Goal: Task Accomplishment & Management: Use online tool/utility

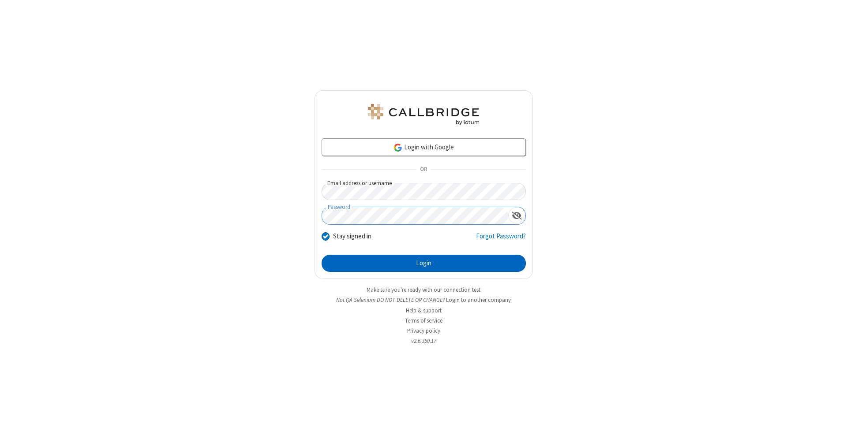
click at [423, 264] on button "Login" at bounding box center [423, 264] width 204 height 18
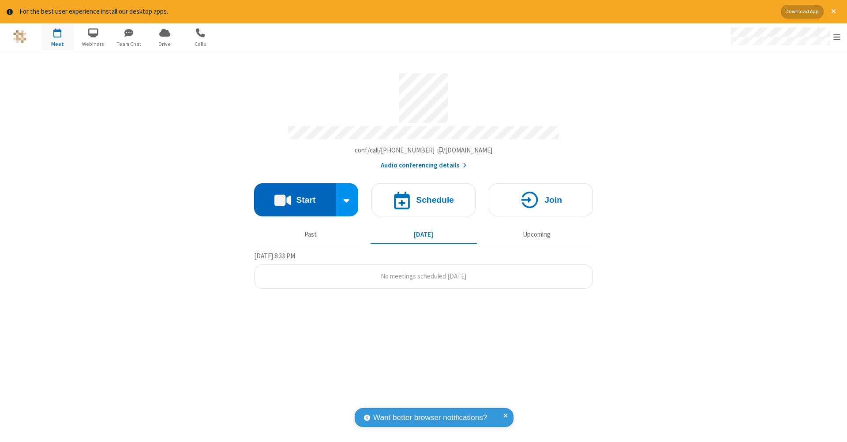
click at [295, 195] on button "Start" at bounding box center [295, 199] width 82 height 33
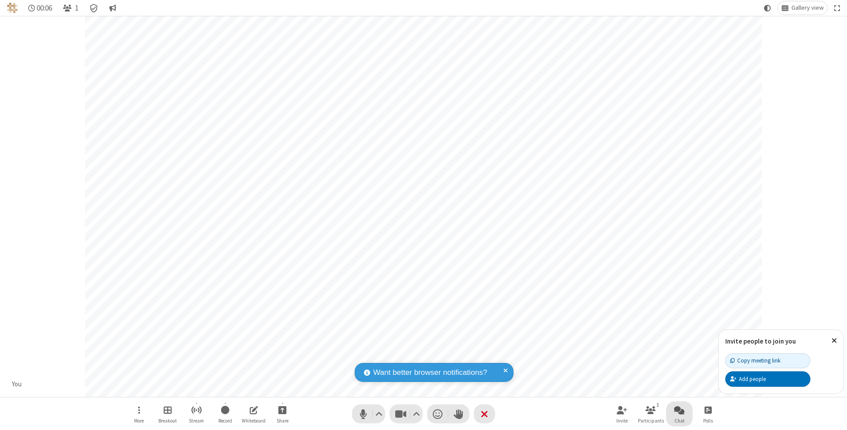
click at [679, 410] on span "Open chat" at bounding box center [679, 409] width 11 height 11
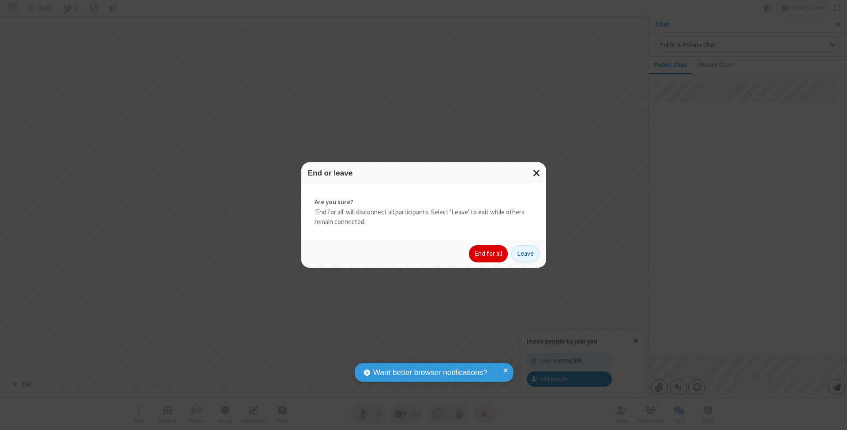
click at [489, 253] on button "End for all" at bounding box center [488, 254] width 39 height 18
